Goal: Book appointment/travel/reservation

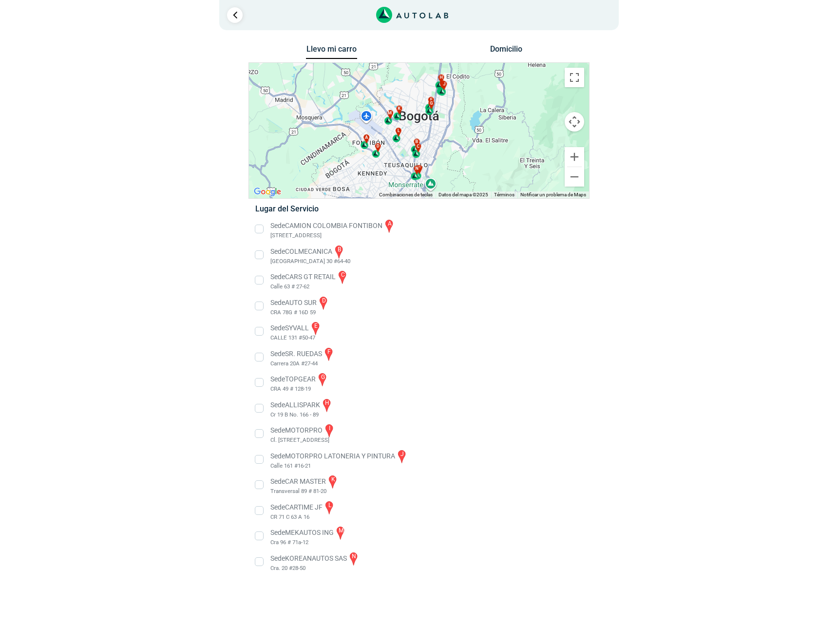
click at [571, 132] on div "a b c d e f g" at bounding box center [419, 130] width 340 height 135
click at [573, 126] on button "Controles de visualización del mapa" at bounding box center [574, 121] width 19 height 19
click at [572, 122] on button "Controles de visualización del mapa" at bounding box center [574, 121] width 19 height 19
click at [295, 226] on li "Sede CAMION COLOMBIA FONTIBON a [STREET_ADDRESS]" at bounding box center [419, 229] width 342 height 22
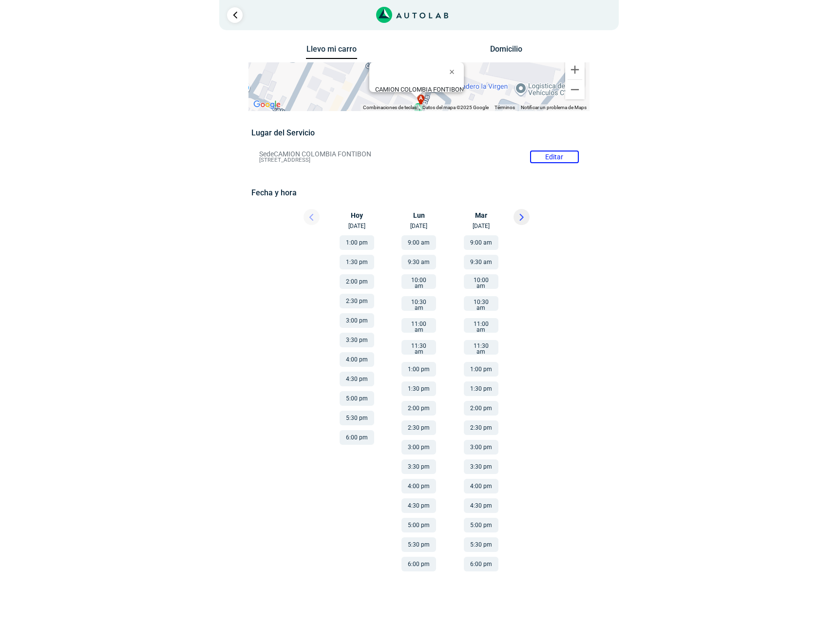
click at [358, 436] on button "6:00 pm" at bounding box center [357, 437] width 35 height 15
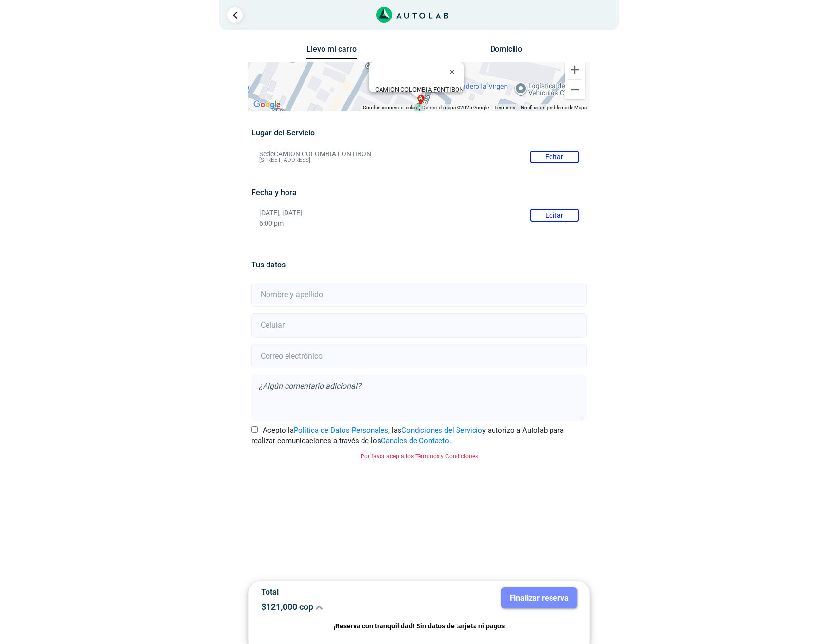
click at [353, 303] on input "text" at bounding box center [418, 295] width 335 height 24
drag, startPoint x: 356, startPoint y: 625, endPoint x: 409, endPoint y: 621, distance: 53.2
click at [409, 621] on p "¡Reserva con tranquilidad! Sin datos de tarjeta ni pagos" at bounding box center [419, 626] width 316 height 11
click at [425, 628] on p "¡Reserva con tranquilidad! Sin datos de tarjeta ni pagos" at bounding box center [419, 626] width 316 height 11
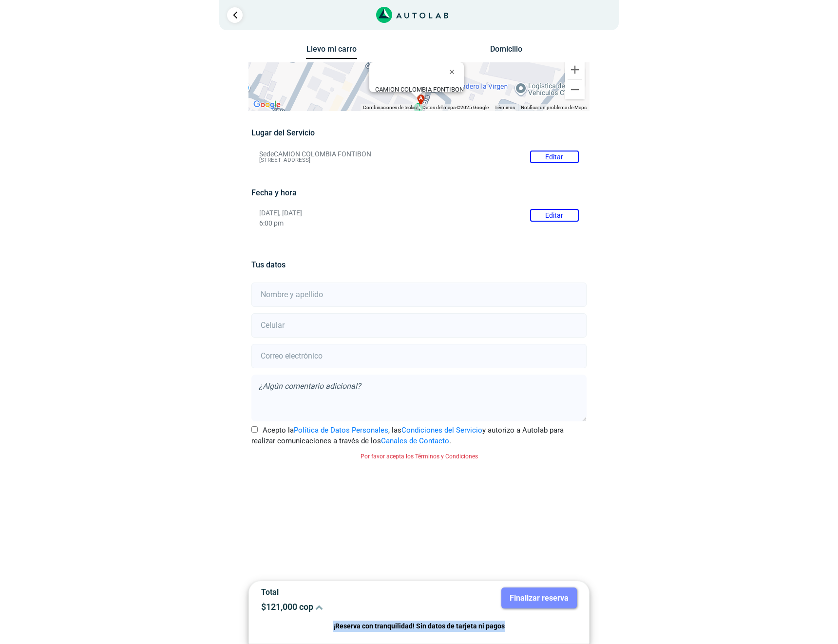
click at [425, 628] on p "¡Reserva con tranquilidad! Sin datos de tarjeta ni pagos" at bounding box center [419, 626] width 316 height 11
click at [418, 511] on div "Tus datos Acepto la Política de Datos Personales , las Condiciones del Servicio…" at bounding box center [418, 385] width 341 height 289
click at [237, 12] on link "Ir al paso anterior" at bounding box center [235, 15] width 16 height 16
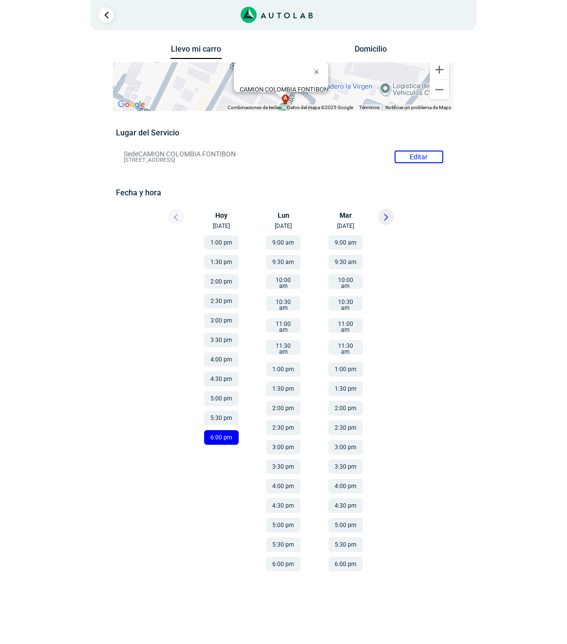
click at [453, 219] on div at bounding box center [443, 219] width 29 height 21
click at [373, 49] on button "Domicilio" at bounding box center [370, 51] width 51 height 14
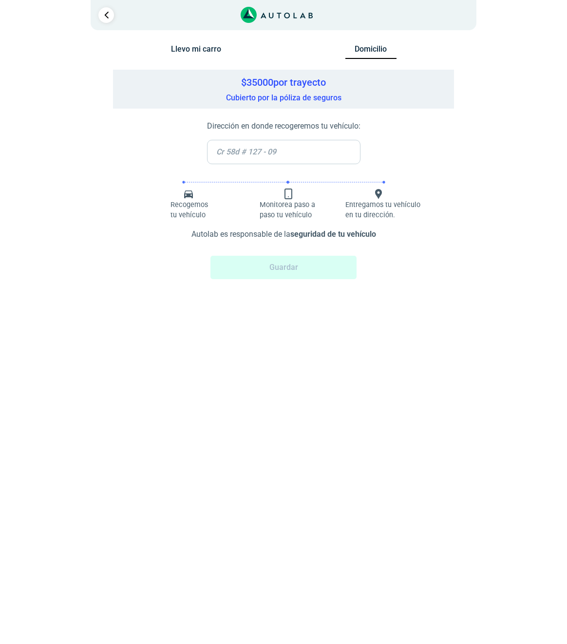
click at [245, 152] on input "text" at bounding box center [283, 152] width 153 height 24
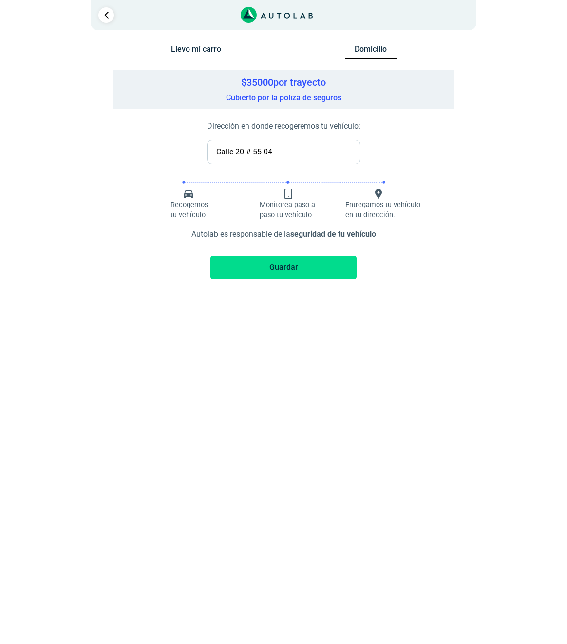
type input "Calle 20 # 55-04"
click at [428, 303] on html "× ¡Reserva tranquilo! Sin datos de tarjeta ni pagos Aquí puedes ver tus servici…" at bounding box center [283, 151] width 567 height 303
drag, startPoint x: 274, startPoint y: 201, endPoint x: 313, endPoint y: 205, distance: 38.6
click at [313, 205] on p "Monitorea paso a paso tu vehículo" at bounding box center [291, 210] width 63 height 21
drag, startPoint x: 268, startPoint y: 201, endPoint x: 299, endPoint y: 219, distance: 35.6
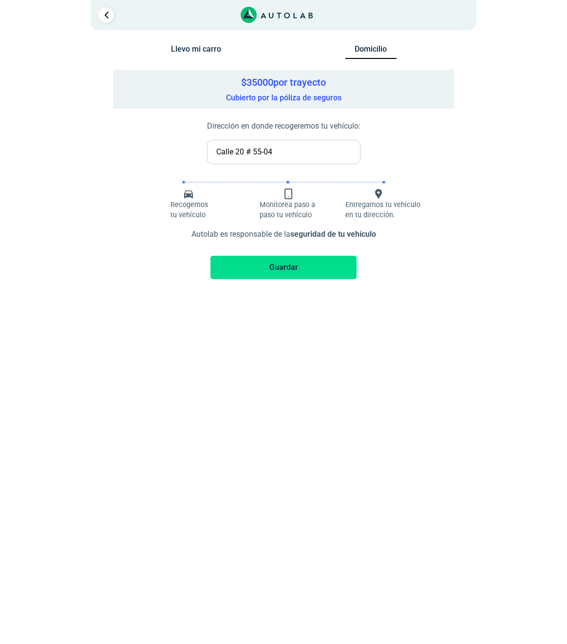
click at [299, 219] on p "Monitorea paso a paso tu vehículo" at bounding box center [291, 210] width 63 height 21
click at [302, 214] on p "Monitorea paso a paso tu vehículo" at bounding box center [291, 210] width 63 height 21
drag, startPoint x: 302, startPoint y: 214, endPoint x: 270, endPoint y: 206, distance: 33.2
click at [270, 206] on p "Monitorea paso a paso tu vehículo" at bounding box center [291, 210] width 63 height 21
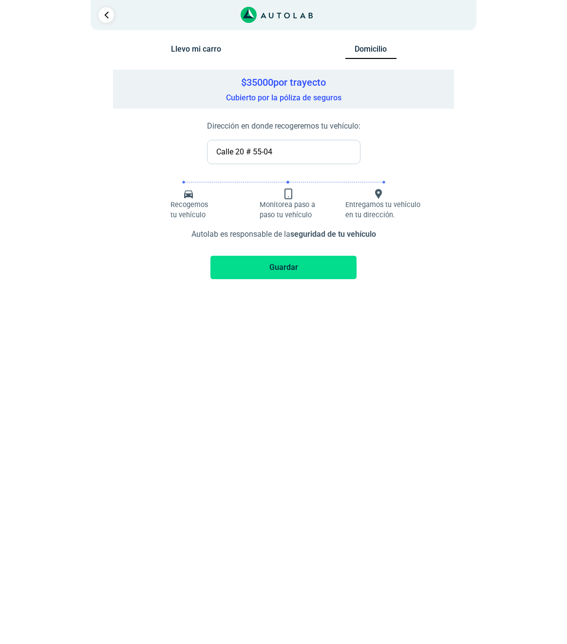
click at [351, 209] on p "Entregamos tu vehículo en tu dirección." at bounding box center [383, 210] width 77 height 21
drag, startPoint x: 253, startPoint y: 234, endPoint x: 328, endPoint y: 234, distance: 75.0
click at [328, 234] on div "Autolab es responsable de la seguridad de tu vehículo" at bounding box center [284, 232] width 302 height 23
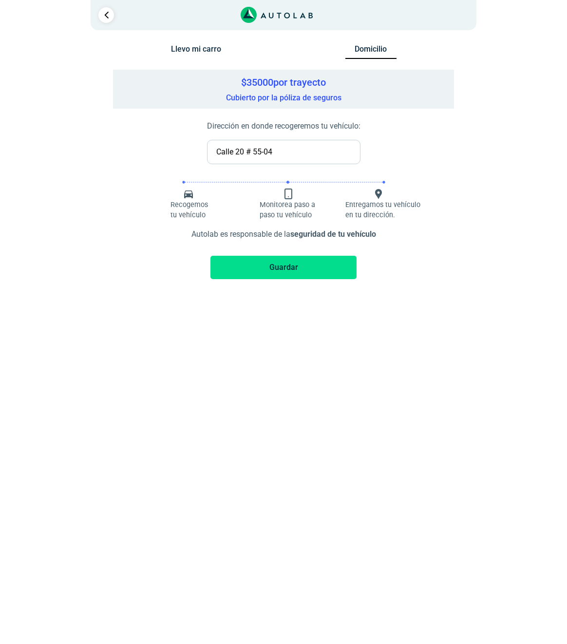
click at [208, 232] on div "Autolab es responsable de la seguridad de tu vehículo" at bounding box center [284, 232] width 302 height 23
click at [254, 82] on h5 "$ 35000 por trayecto" at bounding box center [283, 82] width 331 height 12
click at [237, 96] on div "$ 35000 por trayecto Cubierto por la póliza de seguros" at bounding box center [283, 89] width 341 height 39
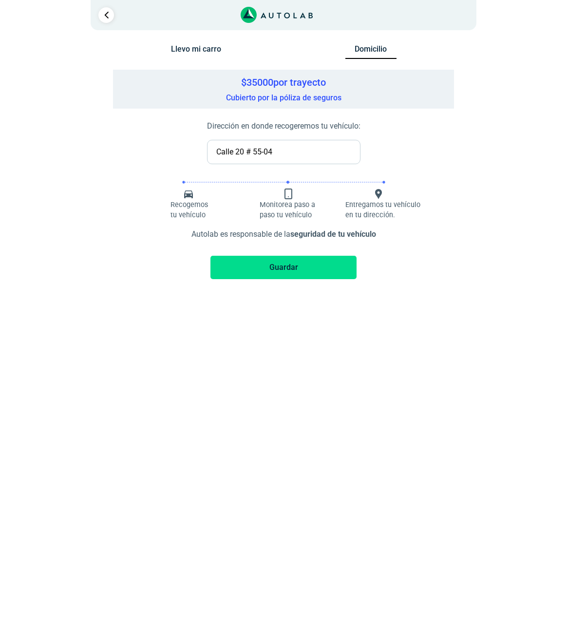
click at [237, 96] on div "$ 35000 por trayecto Cubierto por la póliza de seguros" at bounding box center [283, 89] width 341 height 39
click at [254, 82] on h5 "$ 35000 por trayecto" at bounding box center [283, 82] width 331 height 12
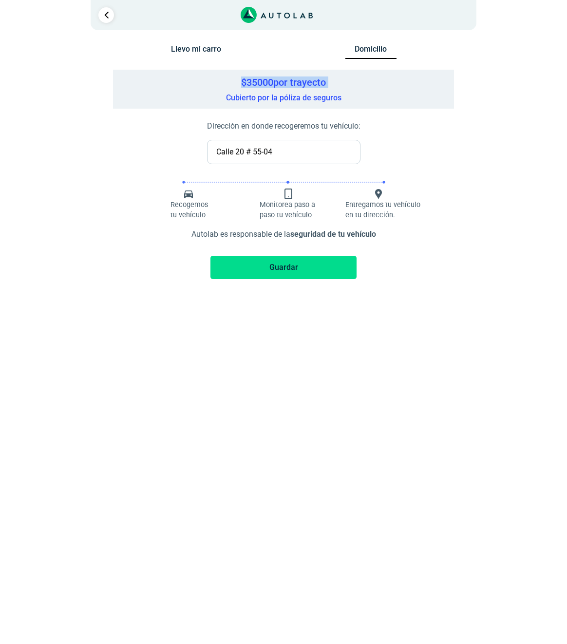
click at [254, 82] on h5 "$ 35000 por trayecto" at bounding box center [283, 82] width 331 height 12
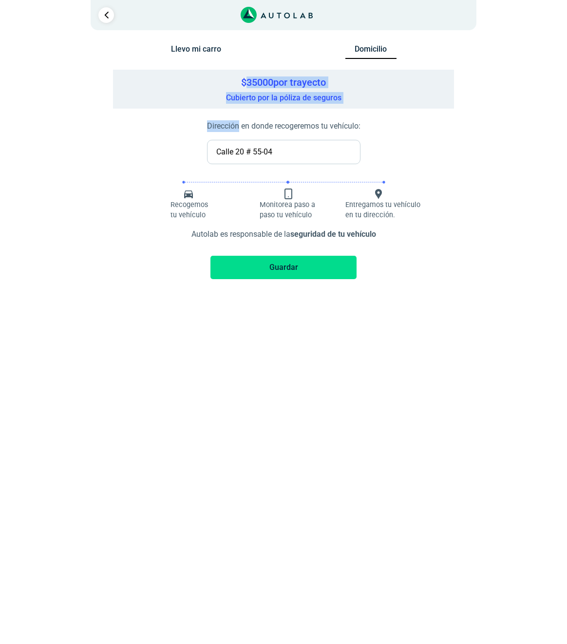
drag, startPoint x: 254, startPoint y: 82, endPoint x: 306, endPoint y: 115, distance: 62.2
click at [306, 115] on div "$ 35000 por trayecto Cubierto por la póliza de seguros Dirección en donde recog…" at bounding box center [283, 186] width 341 height 233
click at [289, 91] on div "$ 35000 por trayecto Cubierto por la póliza de seguros" at bounding box center [283, 89] width 341 height 39
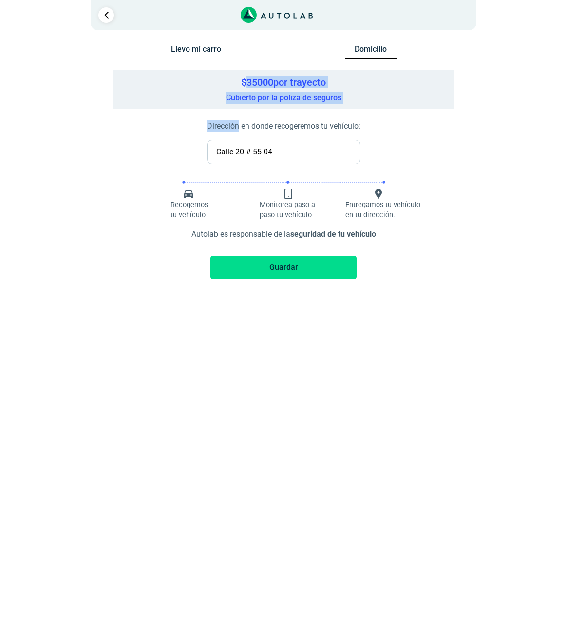
click at [289, 91] on div "$ 35000 por trayecto Cubierto por la póliza de seguros" at bounding box center [283, 89] width 341 height 39
click at [267, 80] on h5 "$ 35000 por trayecto" at bounding box center [283, 82] width 331 height 12
drag, startPoint x: 267, startPoint y: 80, endPoint x: 295, endPoint y: 101, distance: 35.1
click at [295, 101] on div "$ 35000 por trayecto Cubierto por la póliza de seguros" at bounding box center [283, 89] width 341 height 39
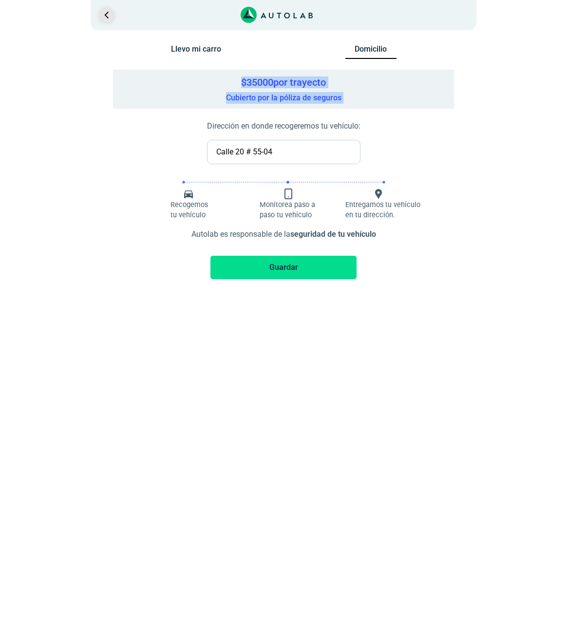
click at [108, 17] on link "Ir al paso anterior" at bounding box center [106, 15] width 16 height 16
